Goal: Task Accomplishment & Management: Complete application form

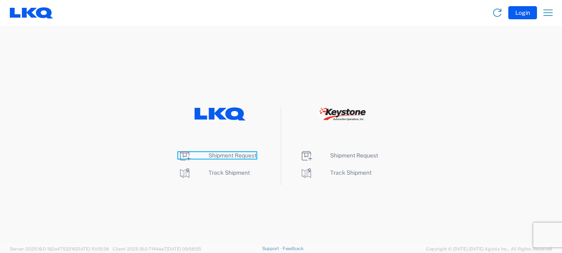
click at [185, 156] on icon at bounding box center [184, 155] width 13 height 13
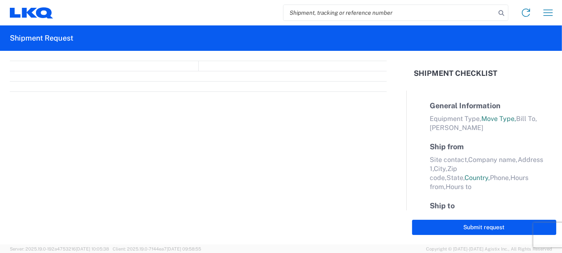
select select "FULL"
select select "LBS"
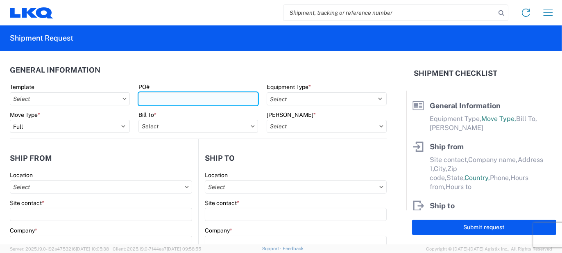
click at [187, 103] on input "PO#" at bounding box center [198, 98] width 120 height 13
type input "1920269"
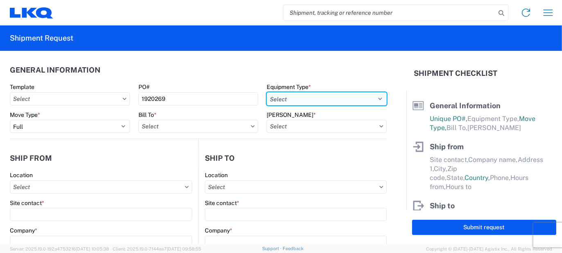
click at [373, 96] on select "Select 53’ Dry Van Flatbed Dropdeck (van) Lowboy (flatbed) Rail" at bounding box center [327, 98] width 120 height 13
select select "STDV"
click at [267, 92] on select "Select 53’ Dry Van Flatbed Dropdeck (van) Lowboy (flatbed) Rail" at bounding box center [327, 98] width 120 height 13
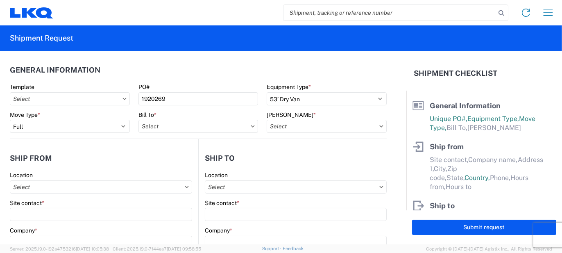
click at [251, 126] on icon at bounding box center [253, 126] width 4 height 2
click at [195, 127] on input "text" at bounding box center [198, 126] width 120 height 13
click at [198, 149] on input at bounding box center [210, 146] width 134 height 13
type input "1882"
click at [186, 161] on div "1882 - North American ATK Corporation" at bounding box center [209, 162] width 143 height 13
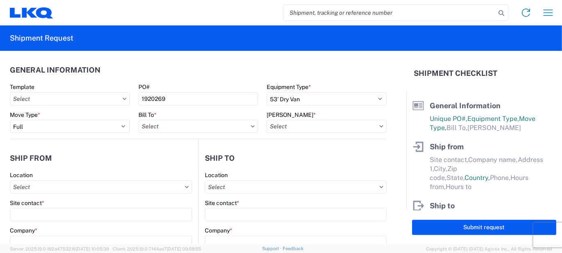
type input "1882 - North American ATK Corporation"
click at [380, 125] on icon at bounding box center [382, 126] width 4 height 2
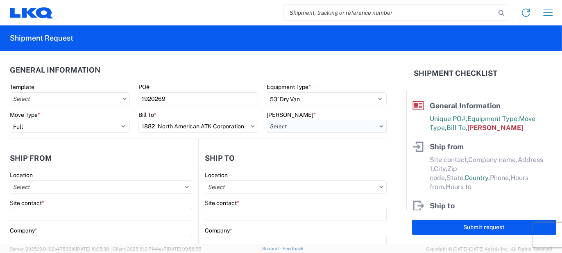
click at [324, 126] on input "text" at bounding box center [327, 126] width 120 height 13
click at [322, 144] on input at bounding box center [336, 146] width 134 height 13
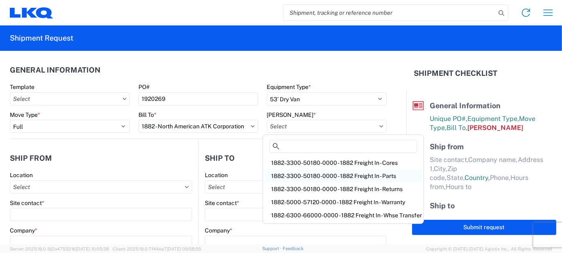
click at [359, 174] on div "1882-3300-50180-0000 - 1882 Freight In - Parts" at bounding box center [343, 175] width 157 height 13
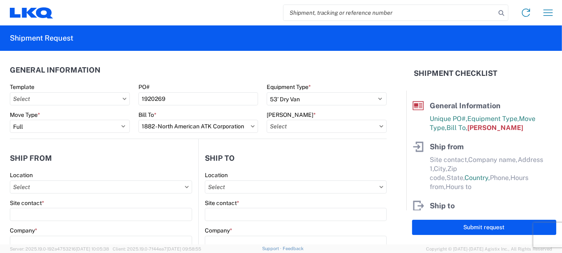
type input "1882-3300-50180-0000 - 1882 Freight In - Parts, 1882-3300-50180-0000 - 1882 Fre…"
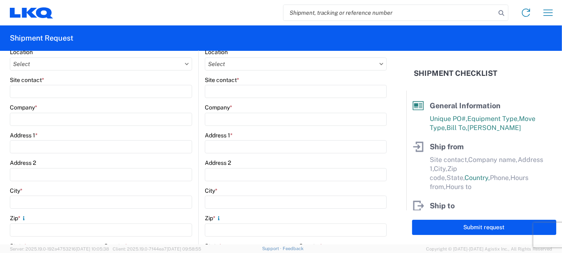
scroll to position [82, 0]
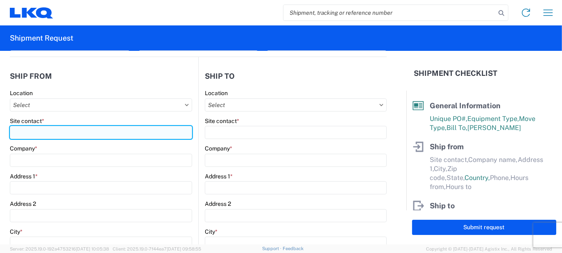
click at [22, 131] on input "Site contact *" at bounding box center [101, 132] width 182 height 13
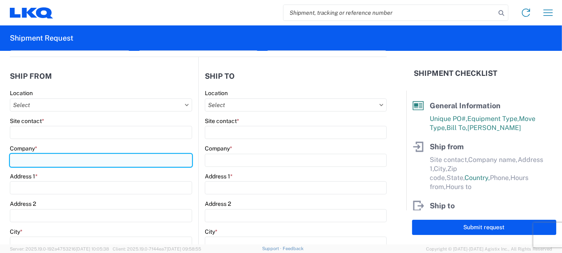
click at [27, 159] on div "Company *" at bounding box center [101, 156] width 182 height 22
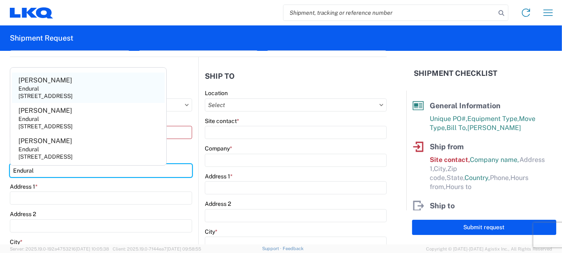
type input "Endural"
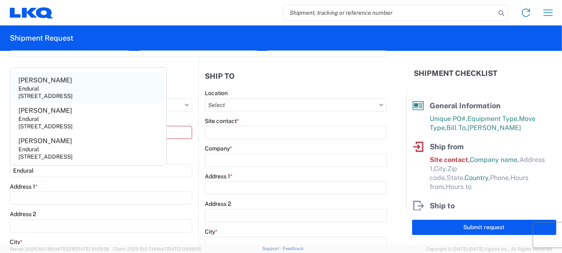
click at [38, 96] on div "[STREET_ADDRESS]" at bounding box center [45, 95] width 54 height 7
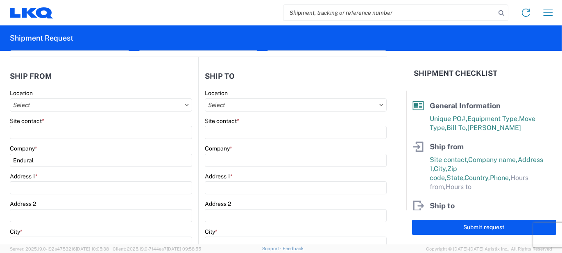
type input "[PERSON_NAME]"
type input "1685 Scenic AVE"
type input "Costa Mesa"
type input "92626"
select select "CA"
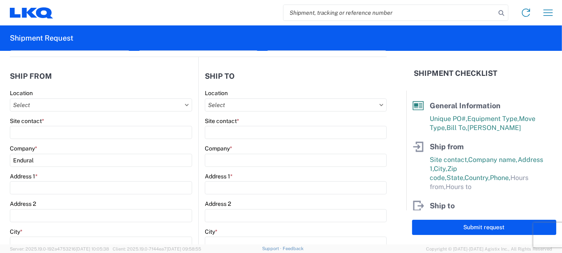
select select "US"
type input "[PHONE_NUMBER]"
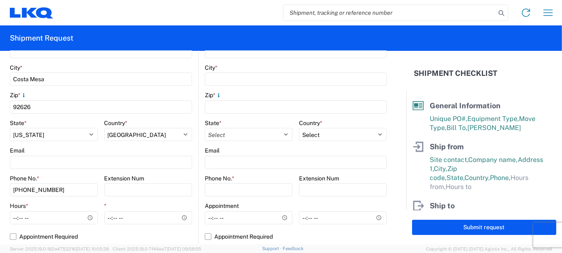
scroll to position [287, 0]
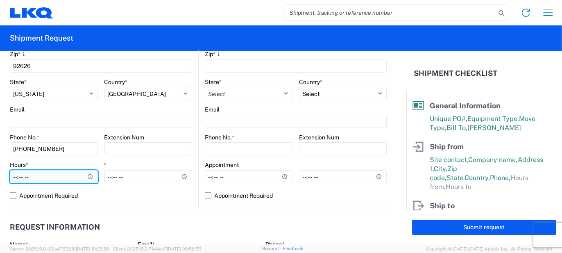
click at [12, 177] on input "Hours *" at bounding box center [54, 176] width 88 height 13
type input "10:00"
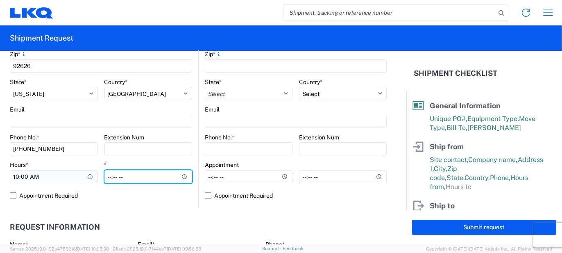
type input "14:00"
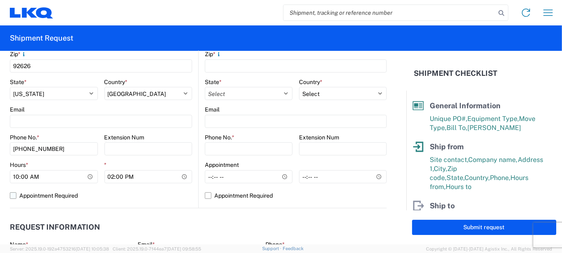
click at [185, 200] on label "Appointment Required" at bounding box center [101, 195] width 182 height 13
click at [0, 0] on input "Appointment Required" at bounding box center [0, 0] width 0 height 0
select select "US"
click at [14, 196] on label "Appointment Required" at bounding box center [101, 195] width 182 height 13
click at [0, 0] on input "Appointment Required" at bounding box center [0, 0] width 0 height 0
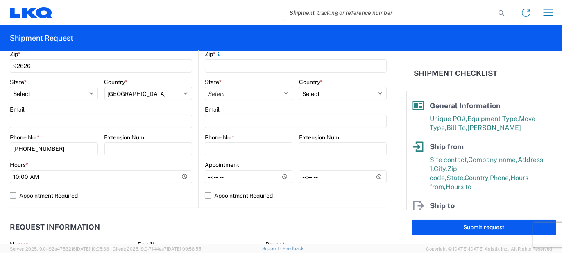
select select "CA"
select select "US"
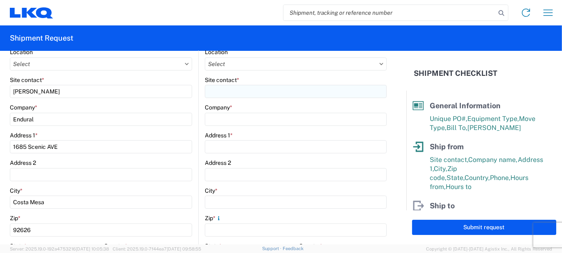
scroll to position [82, 0]
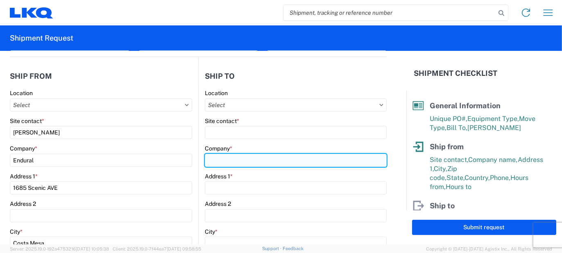
click at [220, 161] on input "Company *" at bounding box center [296, 160] width 182 height 13
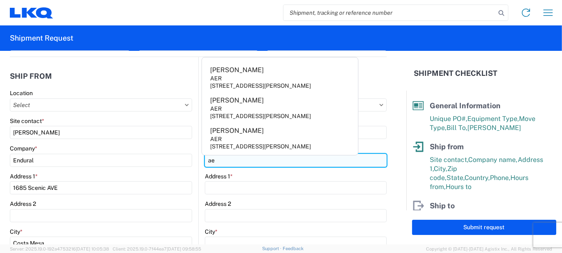
type input "a"
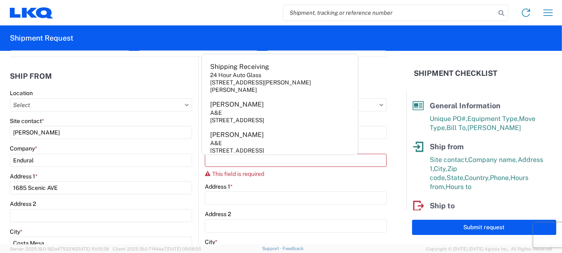
click at [193, 143] on main "Location Site contact * [PERSON_NAME] Company * Endural Address 1 * 1685 [GEOGR…" at bounding box center [104, 250] width 188 height 323
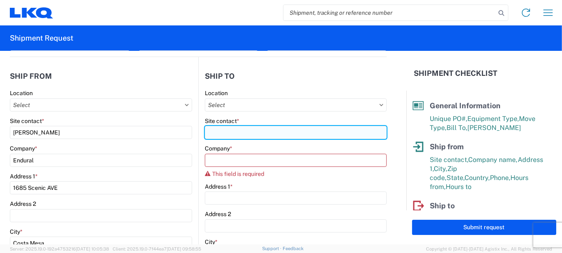
click at [222, 131] on input "Site contact *" at bounding box center [296, 132] width 182 height 13
type input "[PERSON_NAME]"
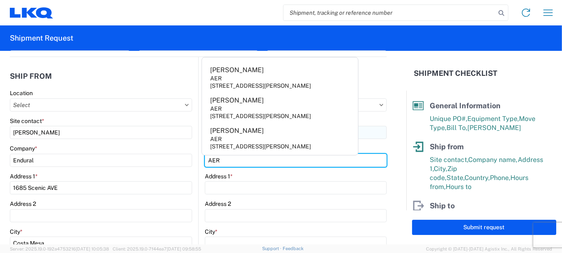
type input "AER"
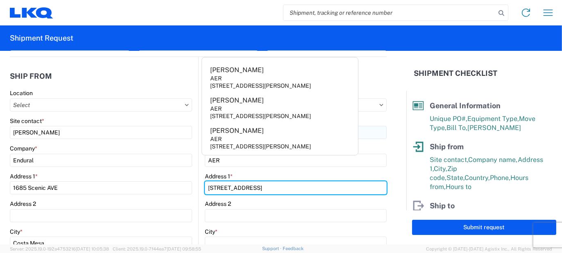
type input "[STREET_ADDRESS]"
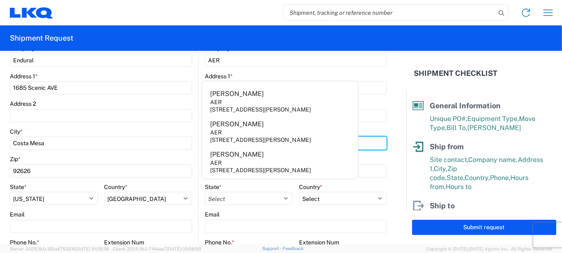
scroll to position [169, 0]
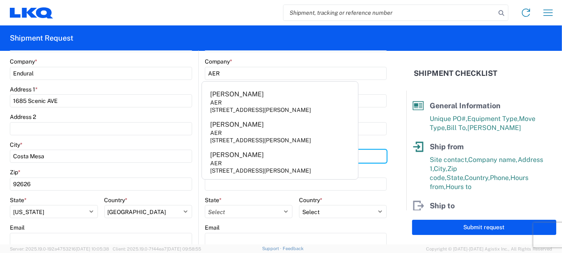
type input "[GEOGRAPHIC_DATA]"
click at [199, 149] on main "Location Site contact * [PERSON_NAME] Company * AER Address [STREET_ADDRESS] * …" at bounding box center [293, 163] width 188 height 323
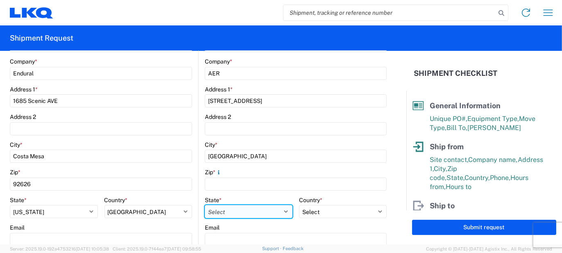
click at [226, 210] on select "Select [US_STATE] [US_STATE] [US_STATE] [US_STATE] Armed Forces Americas Armed …" at bounding box center [249, 211] width 88 height 13
select select "[GEOGRAPHIC_DATA]"
click at [205, 205] on select "Select [US_STATE] [US_STATE] [US_STATE] [US_STATE] Armed Forces Americas Armed …" at bounding box center [249, 211] width 88 height 13
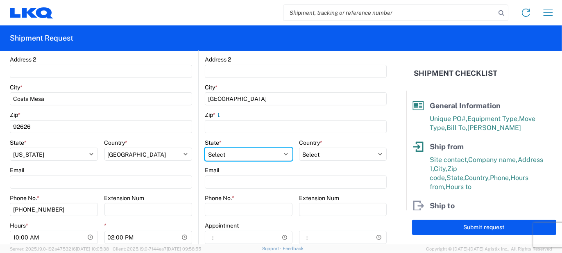
scroll to position [251, 0]
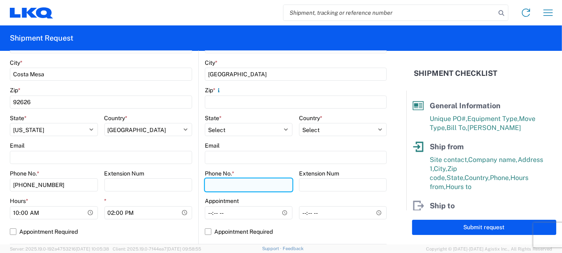
click at [223, 185] on input "Phone No. *" at bounding box center [249, 184] width 88 height 13
type input "[PHONE_NUMBER]"
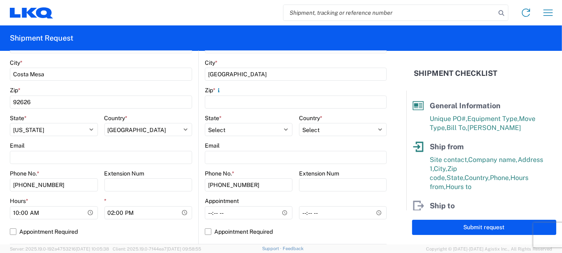
click at [195, 164] on main "Location Site contact * [PERSON_NAME] Company * Endural Address 1 * 1685 [GEOGR…" at bounding box center [104, 82] width 188 height 323
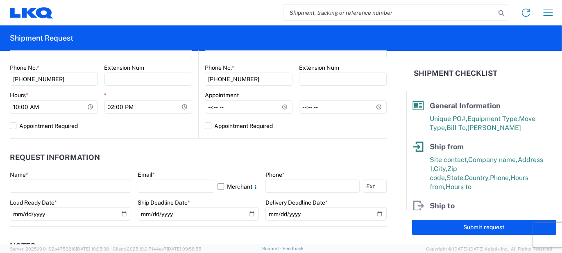
scroll to position [414, 0]
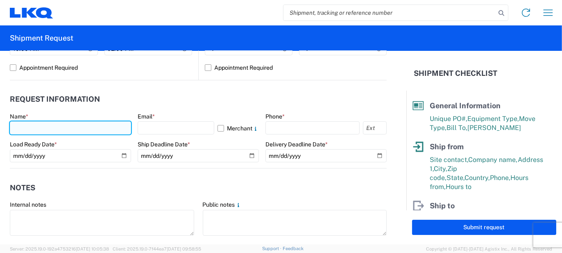
click at [28, 131] on input "text" at bounding box center [70, 127] width 121 height 13
type input "[PERSON_NAME]"
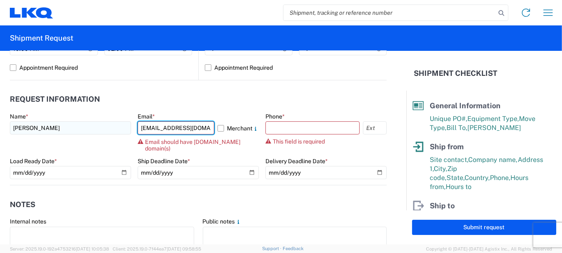
type input "[EMAIL_ADDRESS][DOMAIN_NAME]"
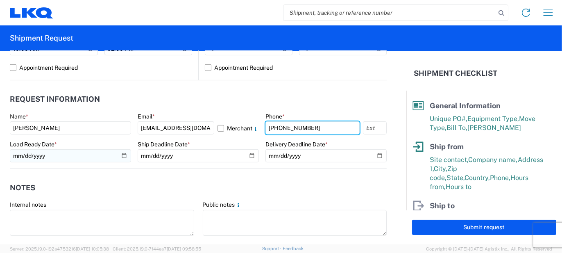
type input "[PHONE_NUMBER]"
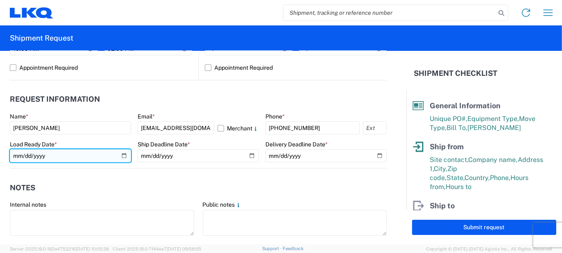
click at [121, 155] on input "date" at bounding box center [70, 155] width 121 height 13
type input "[DATE]"
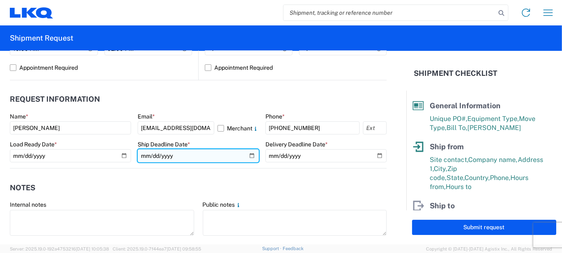
click at [249, 156] on input "date" at bounding box center [198, 155] width 121 height 13
type input "[DATE]"
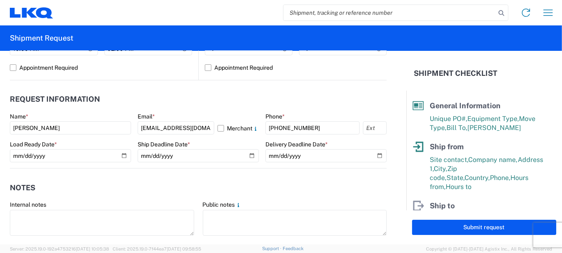
click at [180, 176] on agx-notes "Notes Internal notes Public notes Quote only" at bounding box center [198, 212] width 377 height 88
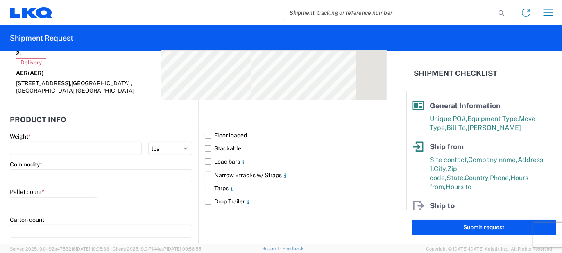
scroll to position [742, 0]
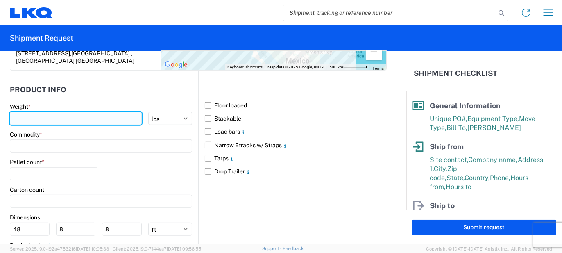
click at [60, 117] on input "number" at bounding box center [76, 118] width 132 height 13
click at [38, 115] on input "number" at bounding box center [76, 118] width 132 height 13
type input "16000"
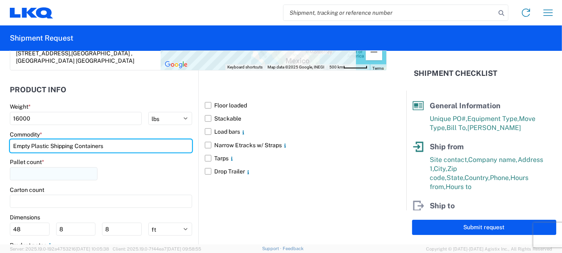
type input "Empty Plastic Shipping Containers"
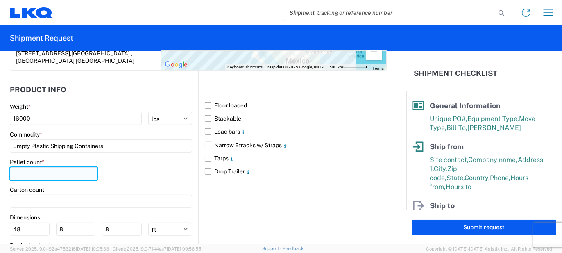
click at [39, 169] on input "number" at bounding box center [54, 173] width 88 height 13
type input "24"
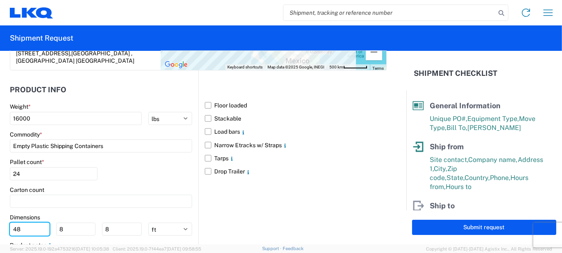
drag, startPoint x: 32, startPoint y: 227, endPoint x: 4, endPoint y: 230, distance: 28.0
click at [4, 230] on form "General Information Template PO# 1920269 Equipment Type * Select 53’ Dry Van Fl…" at bounding box center [203, 147] width 406 height 193
type input "53"
click at [201, 183] on div "Floor loaded Stackable Load bars Narrow Etracks w/ Straps Tarps Drop Trailer" at bounding box center [292, 176] width 188 height 213
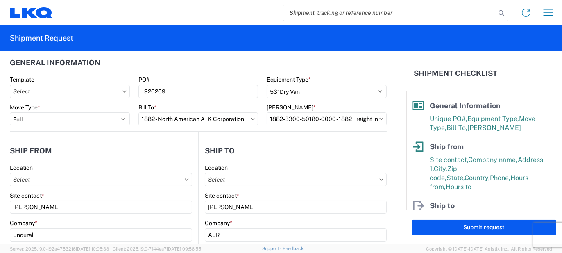
scroll to position [0, 0]
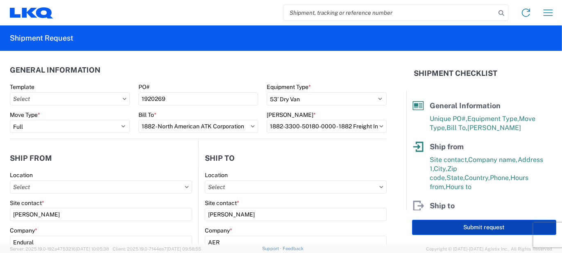
click at [468, 225] on button "Submit request" at bounding box center [484, 227] width 144 height 15
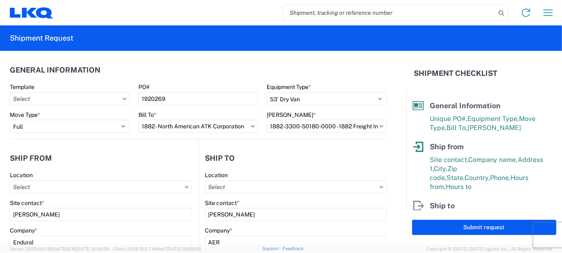
select select "US"
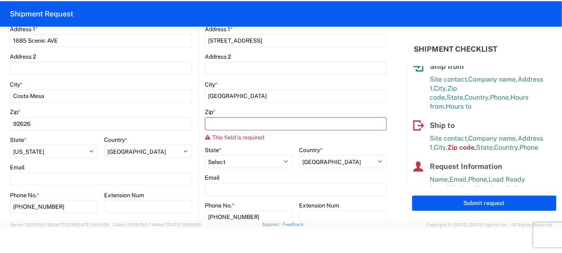
scroll to position [246, 0]
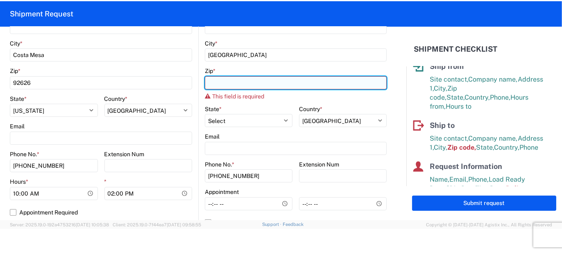
click at [220, 84] on input "Zip *" at bounding box center [296, 82] width 182 height 13
click at [222, 82] on input "Zip *" at bounding box center [296, 82] width 182 height 13
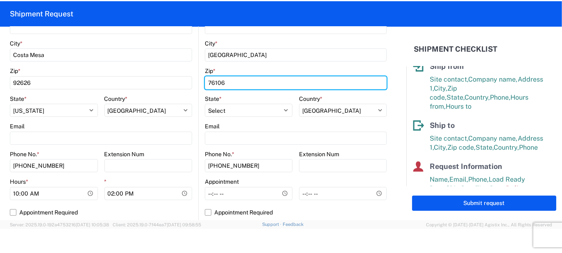
type input "76106"
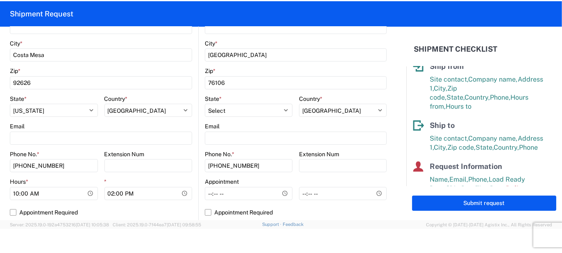
click at [195, 102] on main "Location Site contact * [PERSON_NAME] Company * Endural Address 1 * 1685 [GEOGR…" at bounding box center [104, 62] width 188 height 323
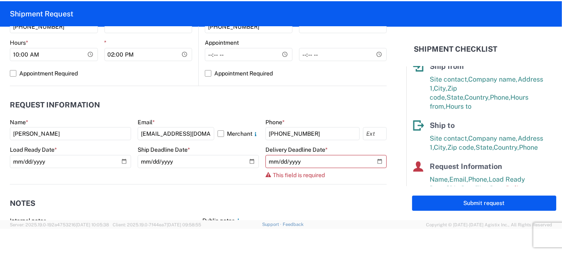
scroll to position [410, 0]
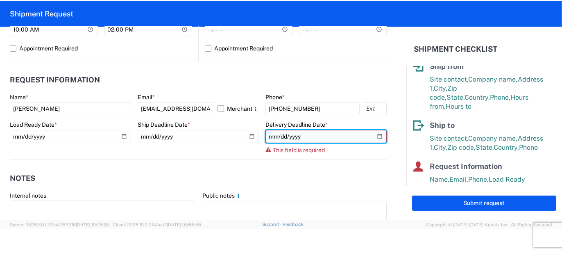
click at [374, 134] on input "date" at bounding box center [325, 136] width 121 height 13
type input "[DATE]"
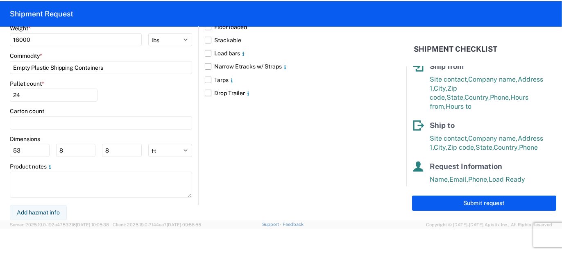
scroll to position [794, 0]
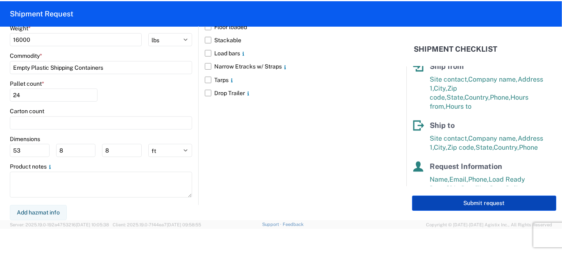
click at [472, 204] on button "Submit request" at bounding box center [484, 202] width 144 height 15
